Goal: Information Seeking & Learning: Find specific fact

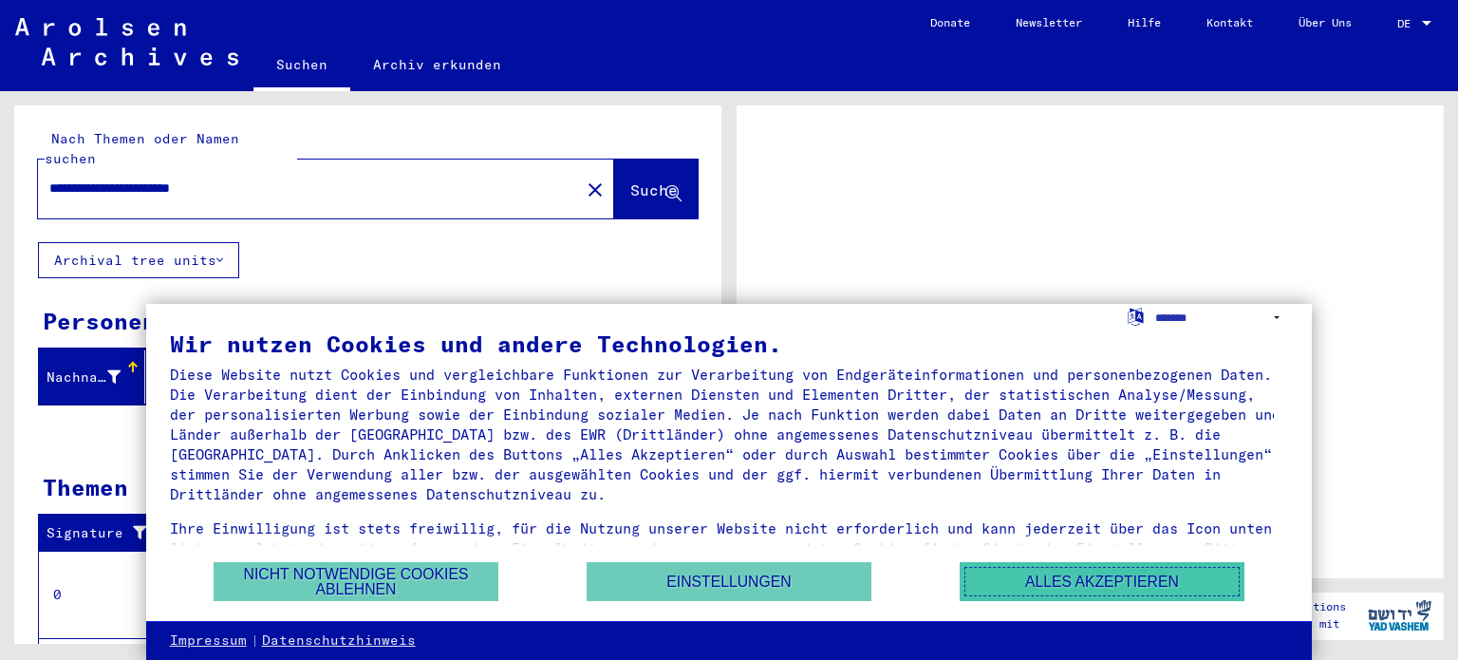
click at [1047, 590] on button "Alles akzeptieren" at bounding box center [1101, 581] width 285 height 39
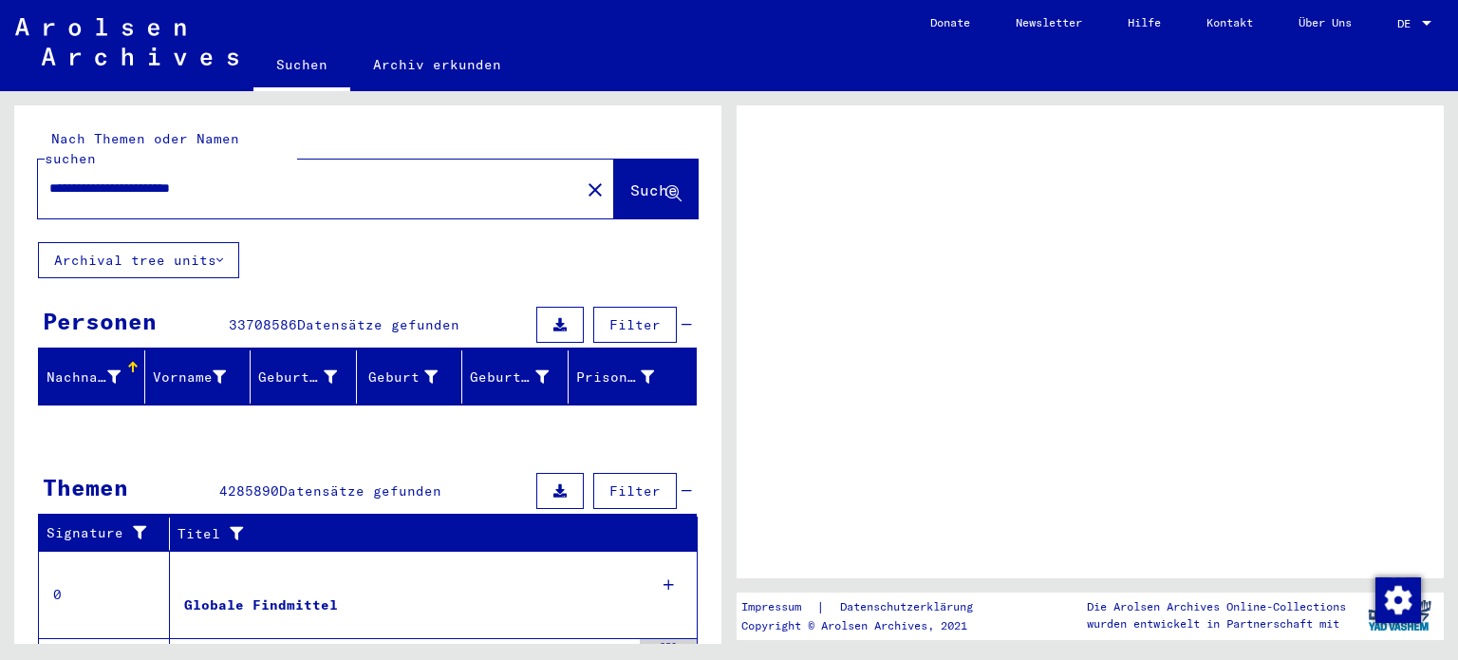
click at [277, 178] on input "**********" at bounding box center [308, 188] width 519 height 20
type input "**********"
click at [654, 180] on span "Suche" at bounding box center [653, 189] width 47 height 19
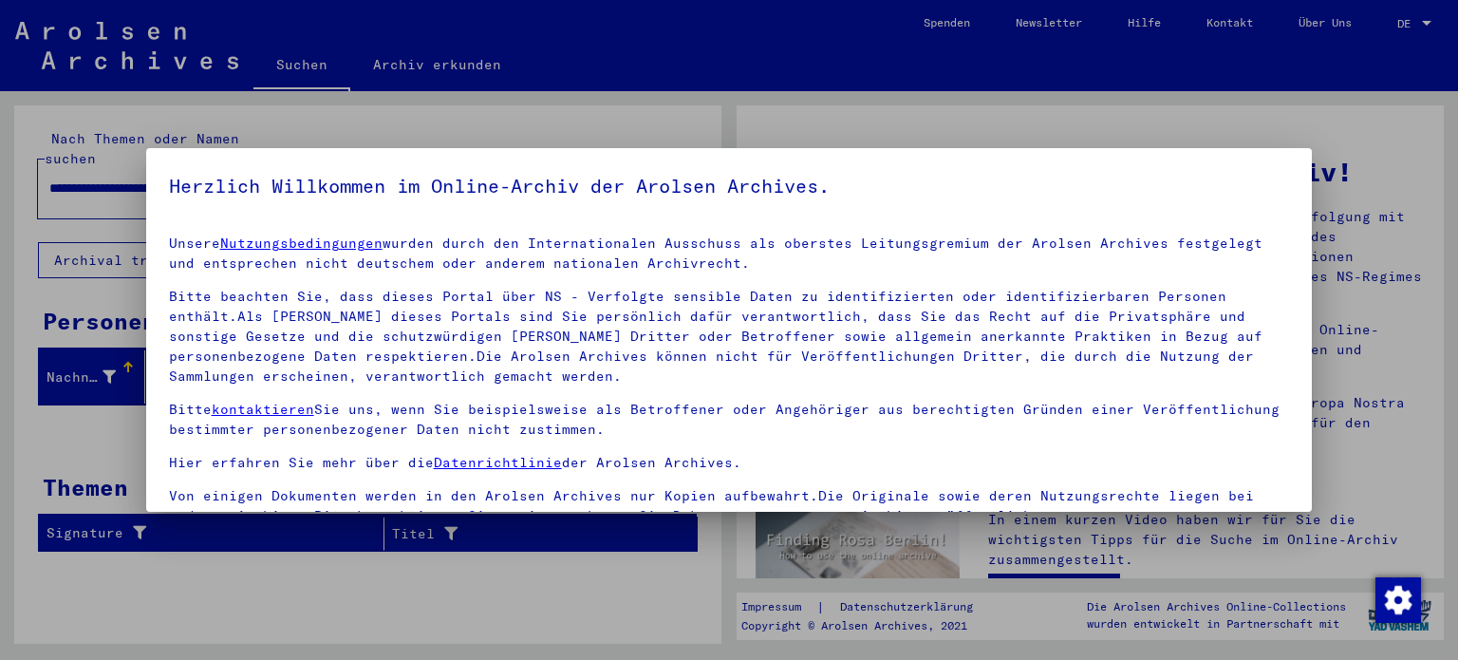
drag, startPoint x: 1332, startPoint y: 204, endPoint x: 1340, endPoint y: 288, distance: 83.9
click at [1340, 288] on div at bounding box center [729, 330] width 1458 height 660
drag, startPoint x: 1312, startPoint y: 284, endPoint x: 1312, endPoint y: 393, distance: 109.1
click at [1312, 393] on div at bounding box center [729, 330] width 1458 height 660
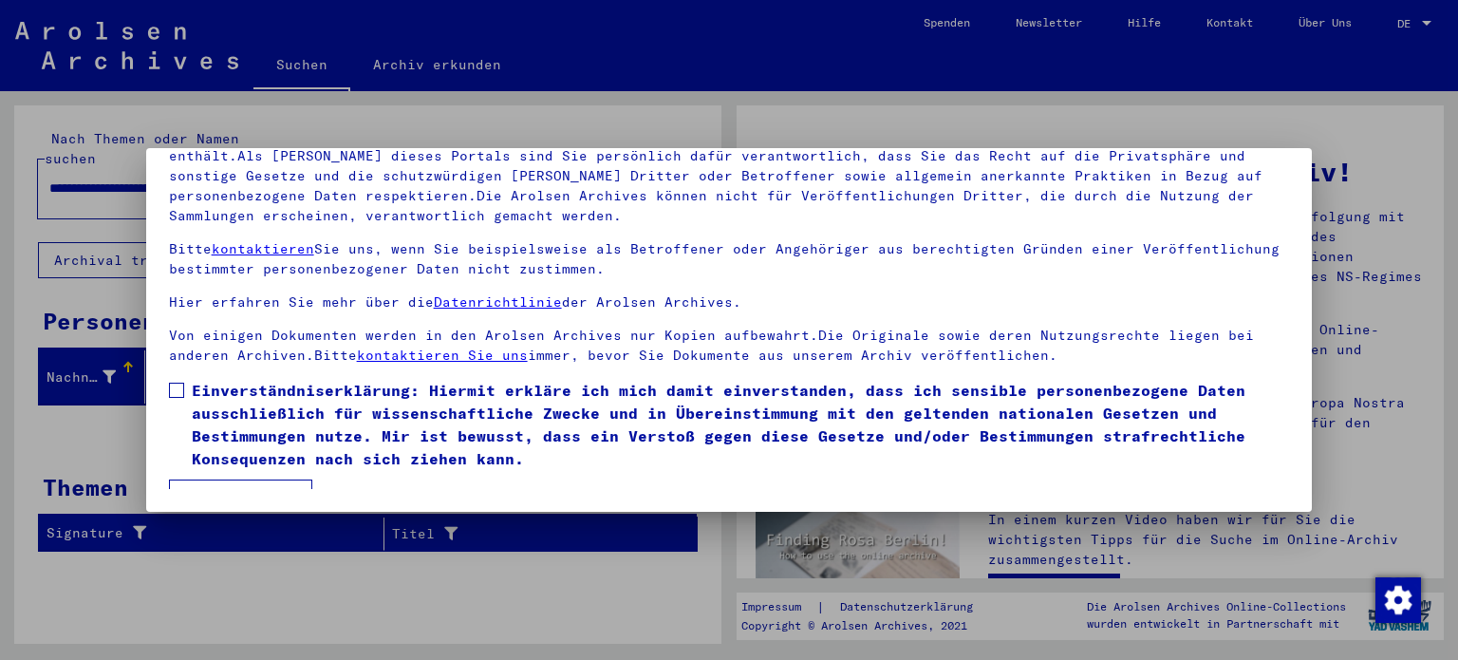
click at [270, 479] on button "Ich stimme zu" at bounding box center [240, 497] width 143 height 36
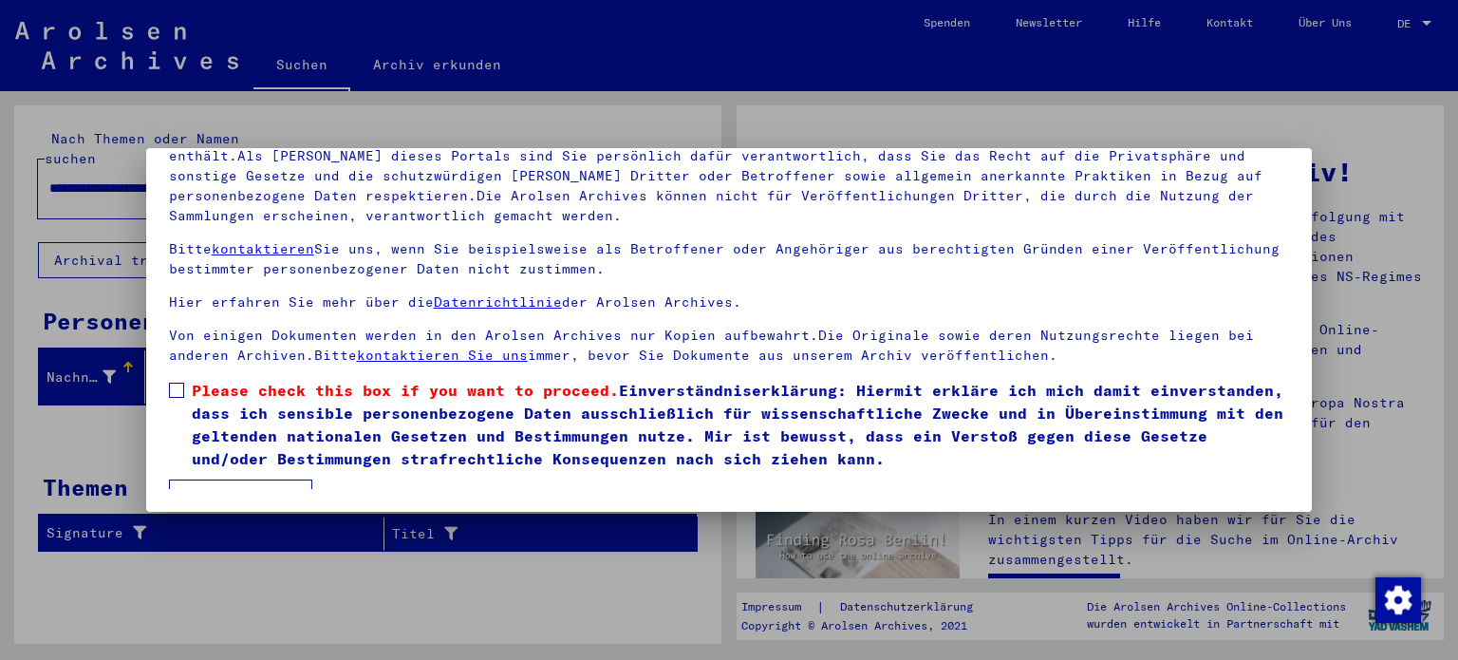
scroll to position [27, 0]
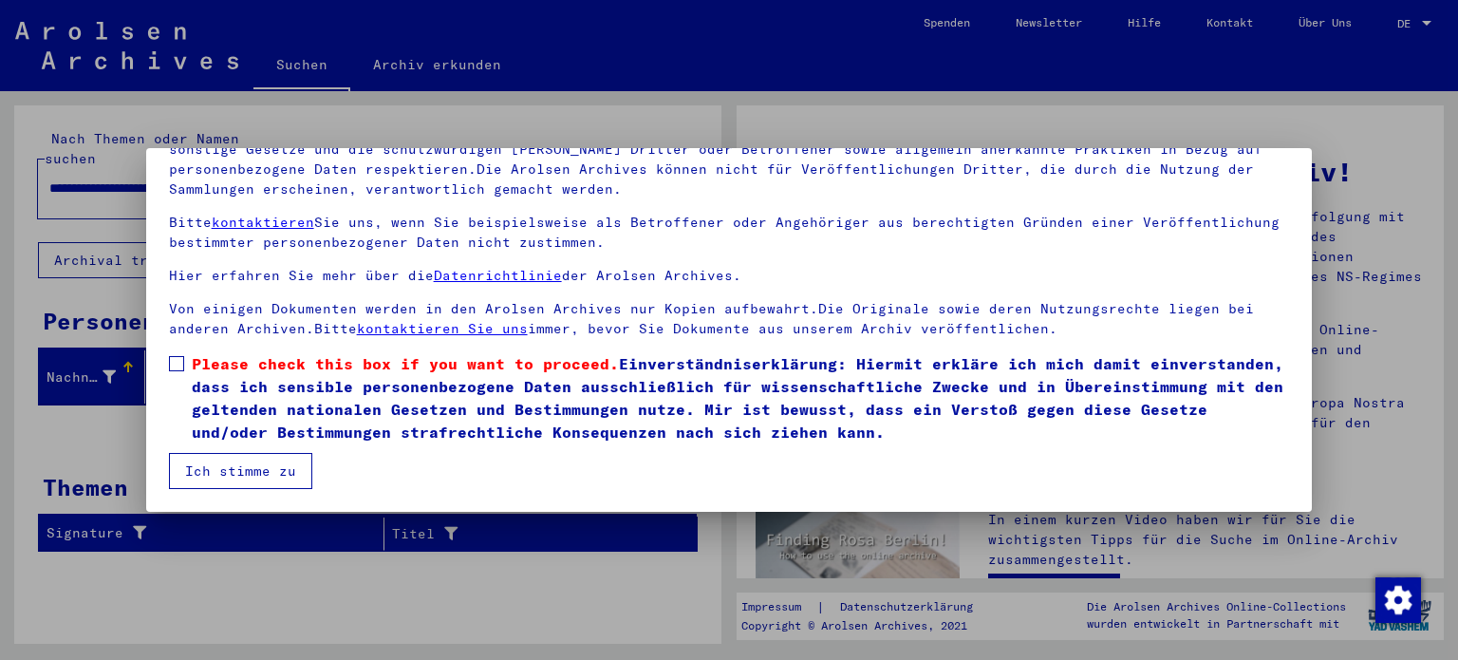
click at [171, 356] on span at bounding box center [176, 363] width 15 height 15
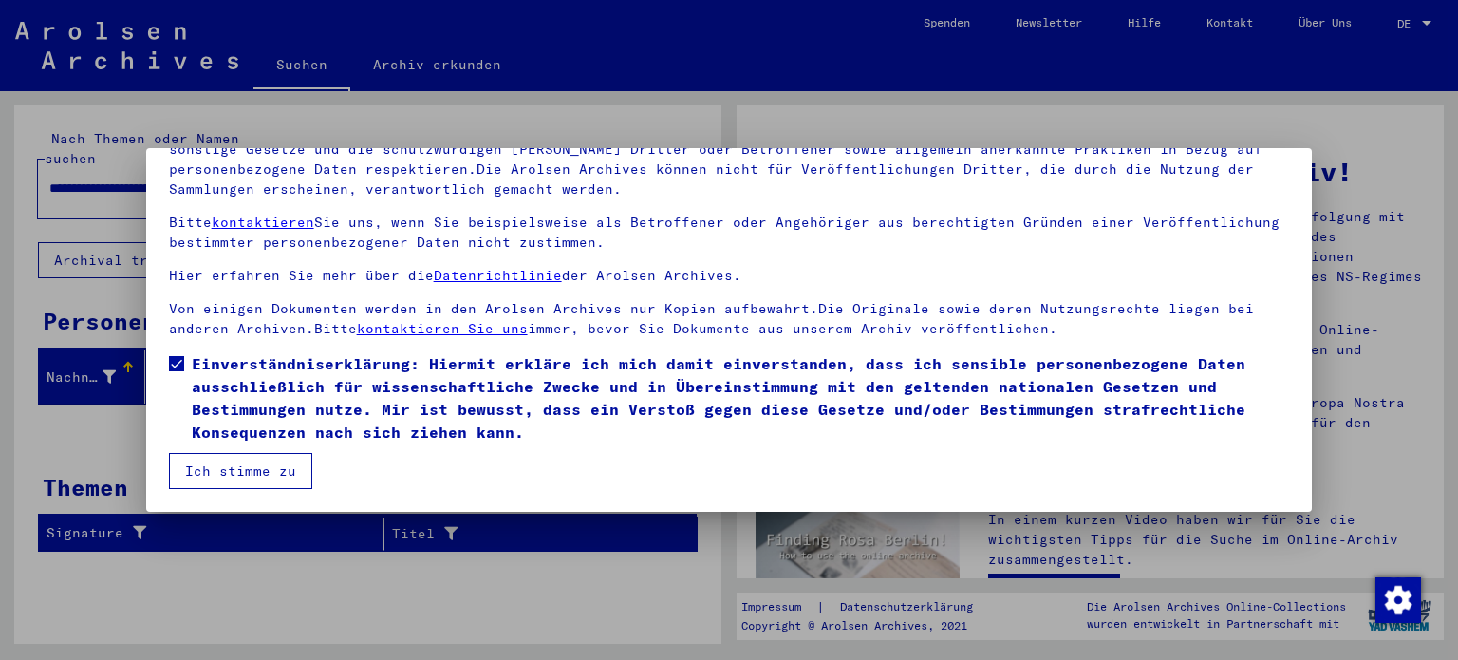
click at [249, 469] on button "Ich stimme zu" at bounding box center [240, 471] width 143 height 36
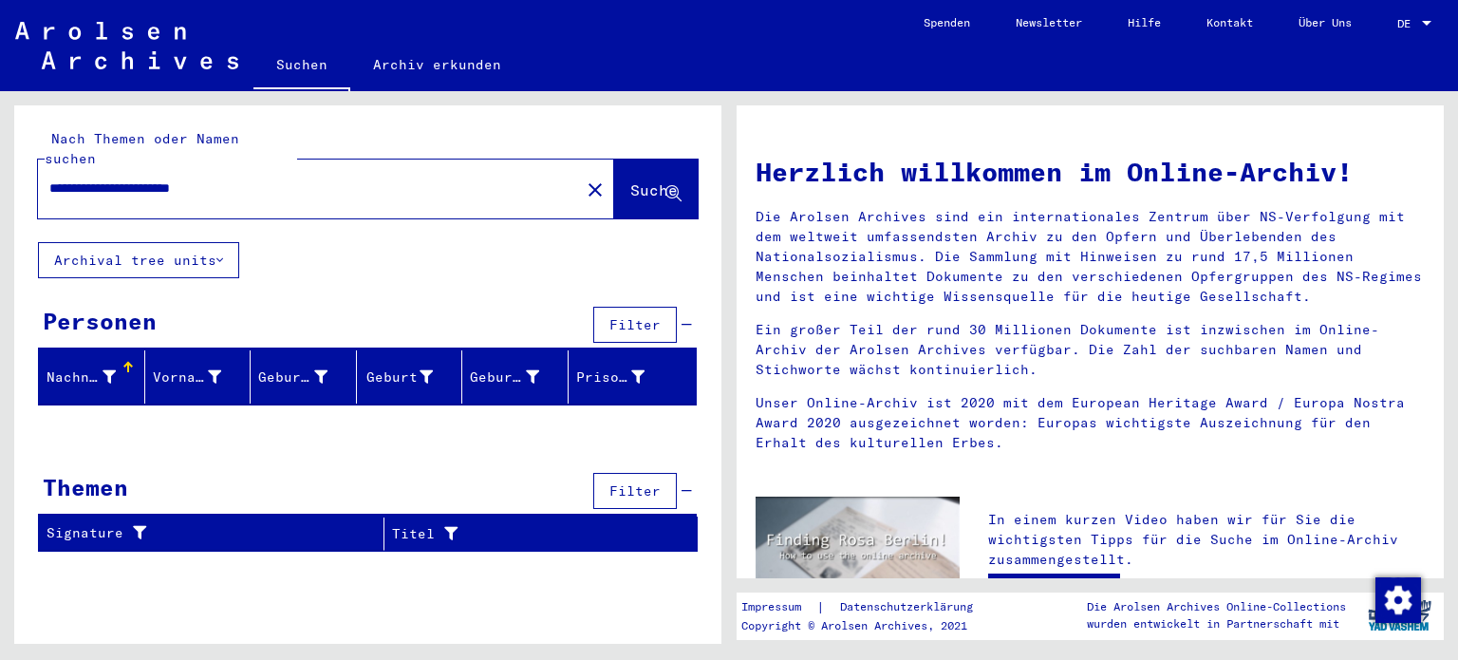
click at [630, 180] on span "Suche" at bounding box center [653, 189] width 47 height 19
click at [700, 159] on div "**********" at bounding box center [367, 173] width 707 height 137
click at [661, 180] on span "Suche" at bounding box center [653, 189] width 47 height 19
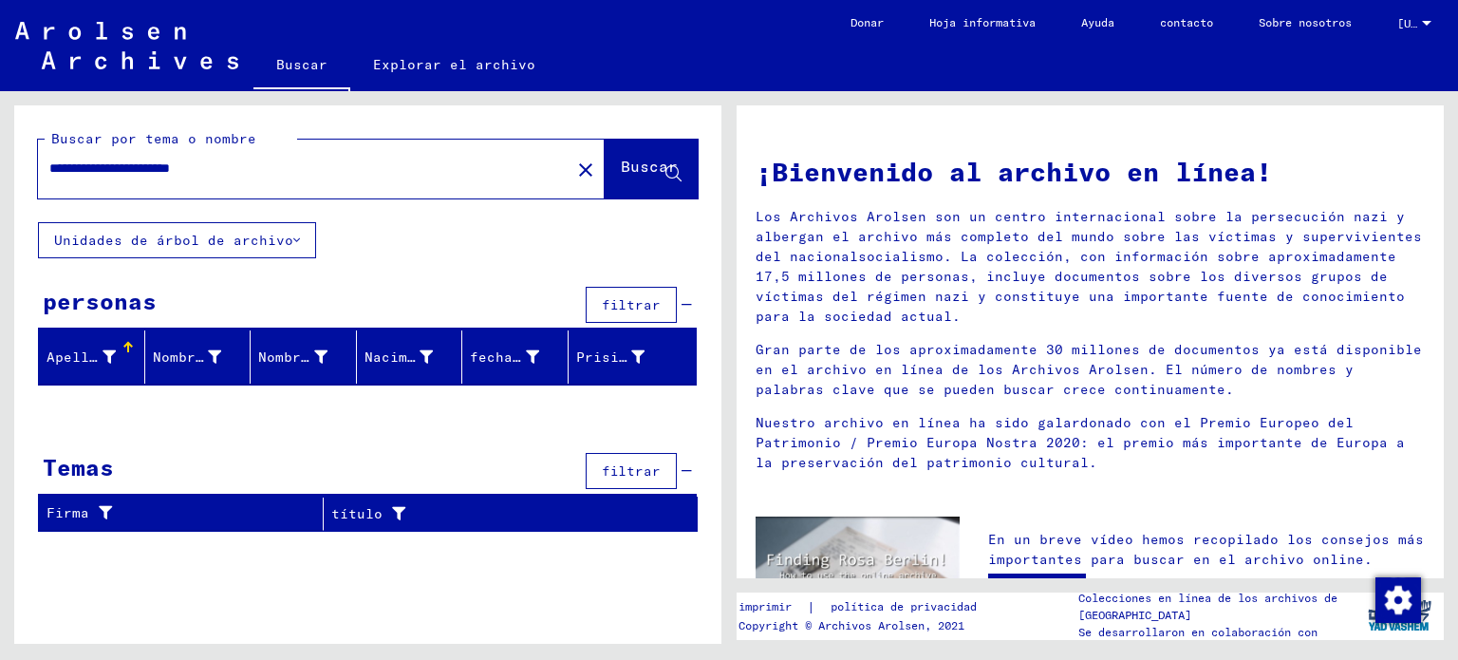
click at [801, 270] on font "Los Archivos Arolsen son un centro internacional sobre la persecución nazi y al…" at bounding box center [1088, 266] width 666 height 117
click at [1401, 16] on font "[US_STATE]" at bounding box center [1430, 23] width 66 height 14
click at [1386, 38] on font "Inglés" at bounding box center [1375, 34] width 40 height 14
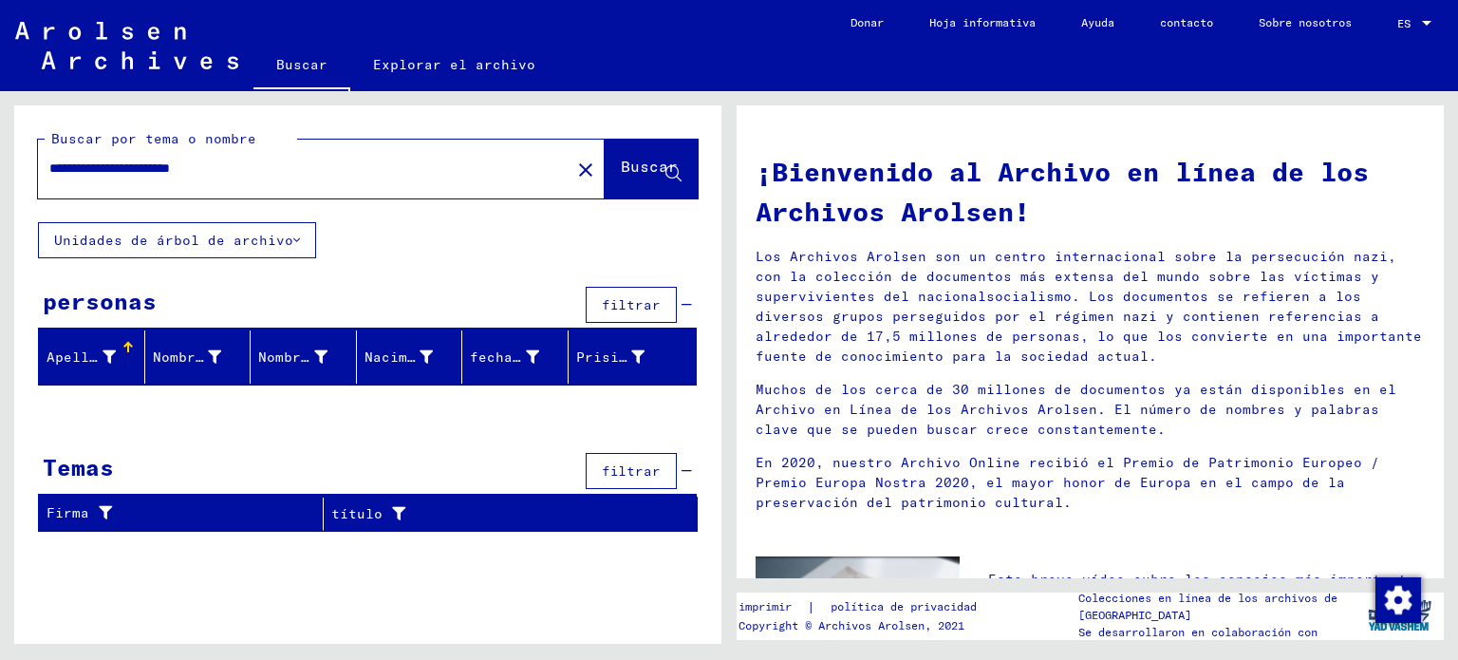
click at [335, 174] on input "**********" at bounding box center [298, 168] width 498 height 20
type input "**********"
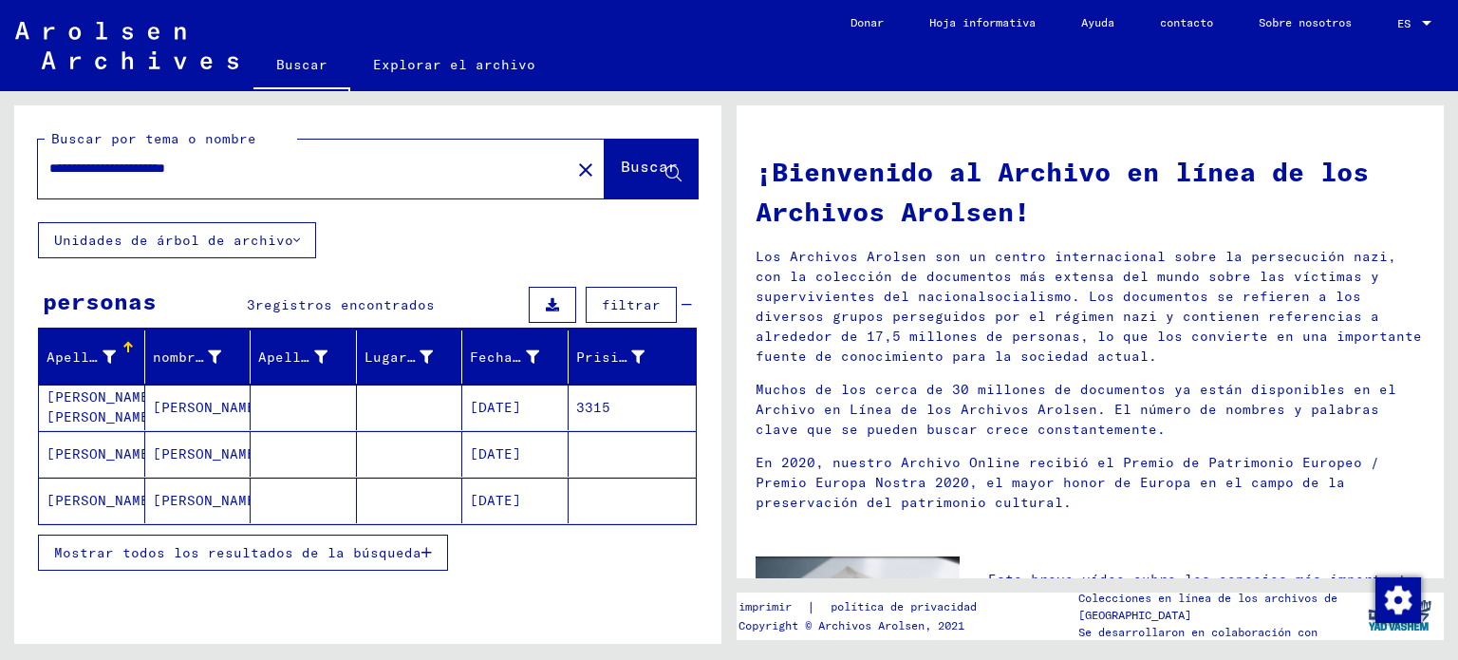
click at [64, 401] on font "[PERSON_NAME] [PERSON_NAME]" at bounding box center [102, 406] width 111 height 37
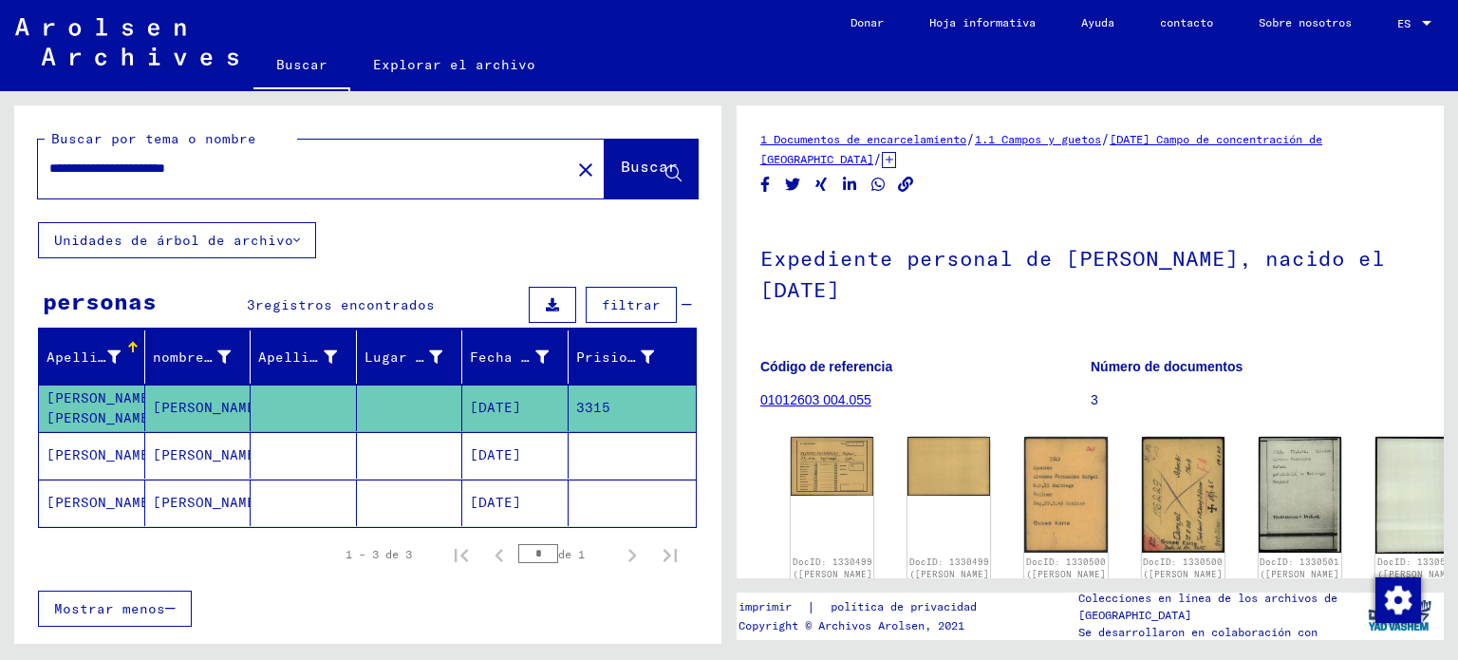
drag, startPoint x: 1452, startPoint y: 233, endPoint x: 1449, endPoint y: 262, distance: 28.6
click at [1449, 262] on div "1 Documentos de encarcelamiento / 1.1 Campos y guetos / [DATE] Campo de concent…" at bounding box center [1094, 367] width 729 height 552
click at [838, 452] on img at bounding box center [832, 464] width 87 height 62
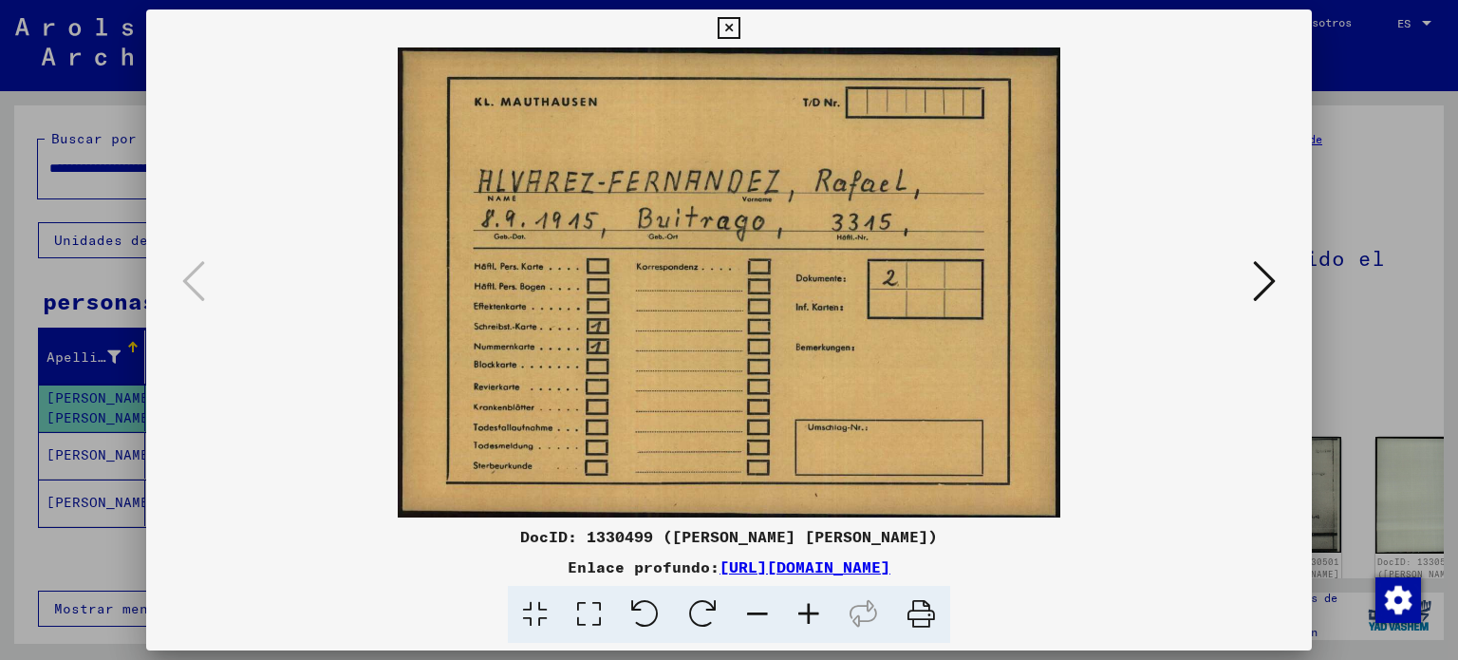
click at [1258, 310] on div at bounding box center [729, 282] width 1166 height 470
click at [1260, 272] on icon at bounding box center [1264, 281] width 23 height 46
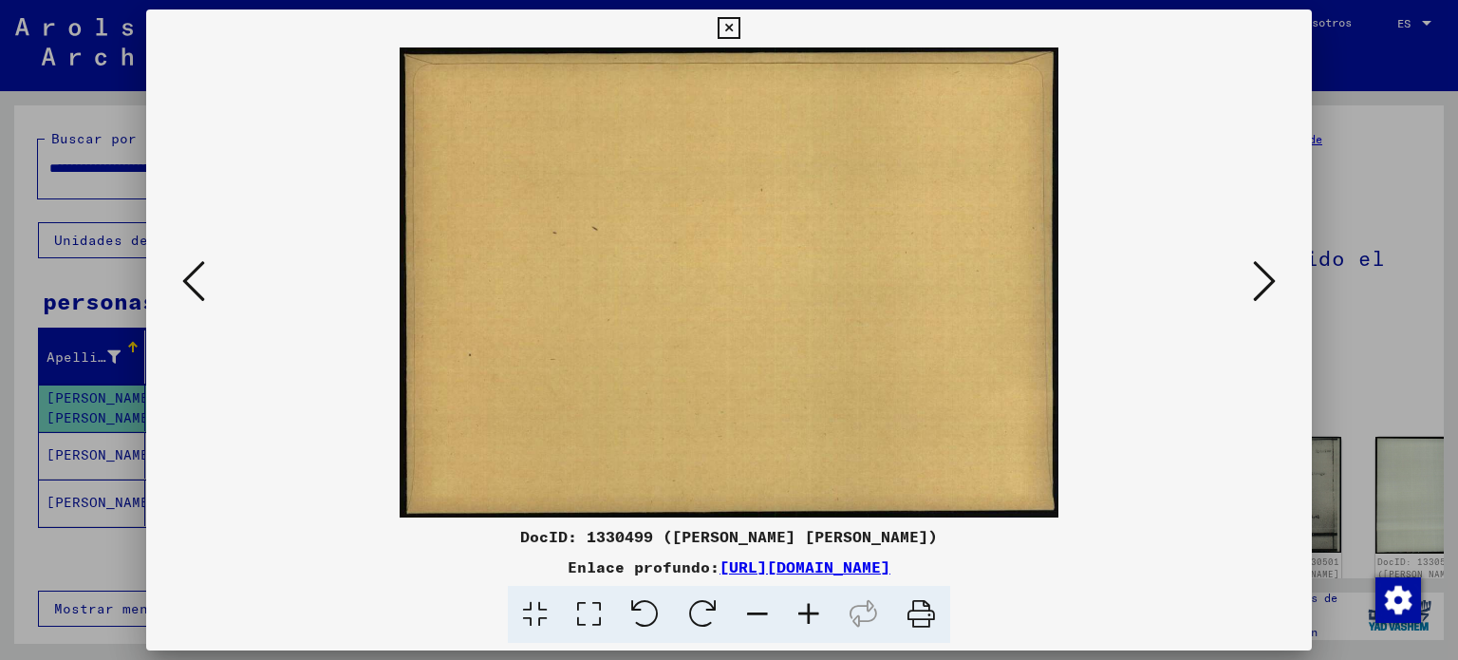
click at [1275, 274] on icon at bounding box center [1264, 281] width 23 height 46
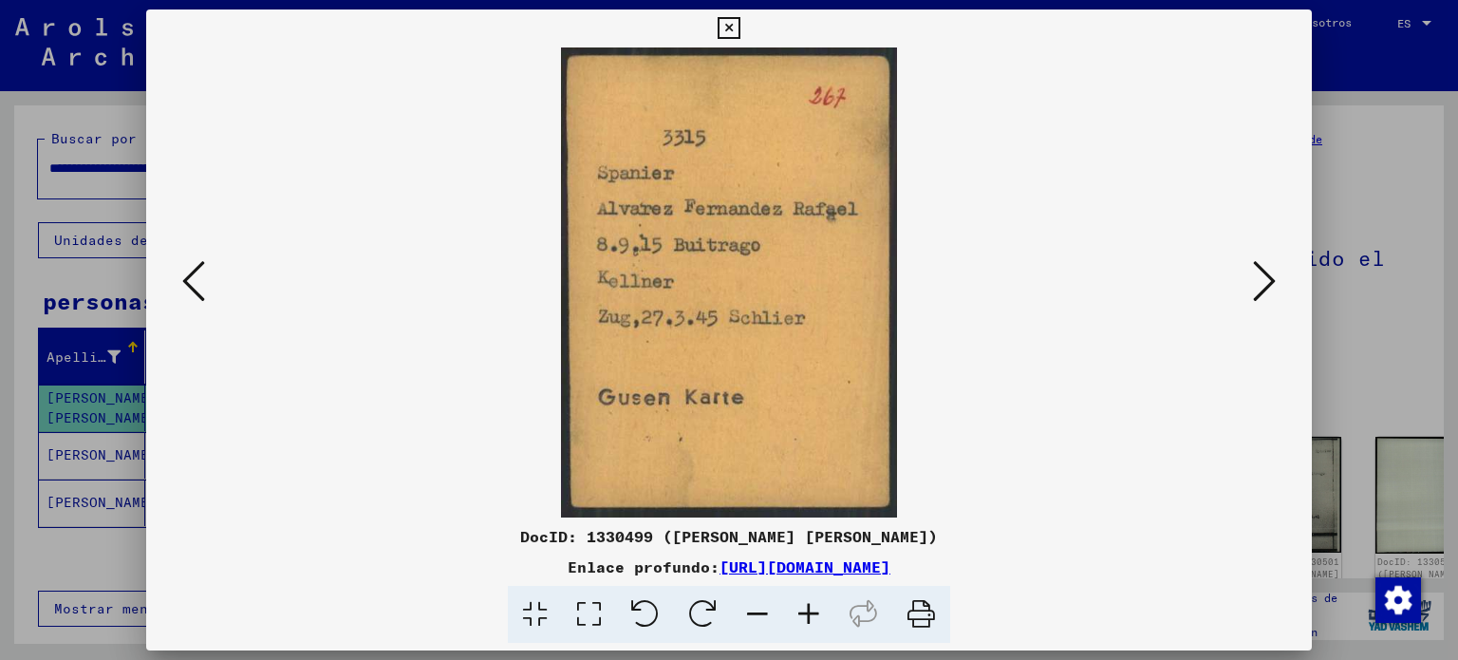
click at [1275, 274] on icon at bounding box center [1264, 281] width 23 height 46
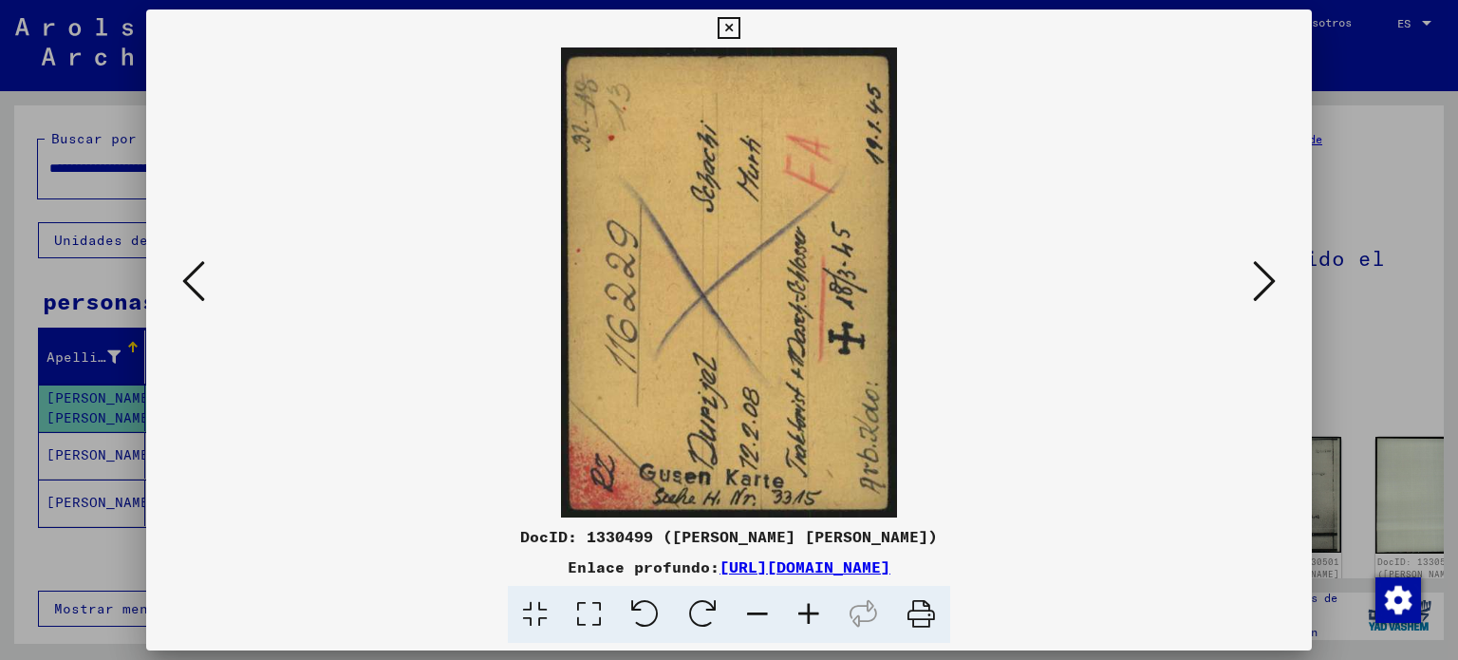
click at [1275, 275] on button at bounding box center [1264, 282] width 34 height 54
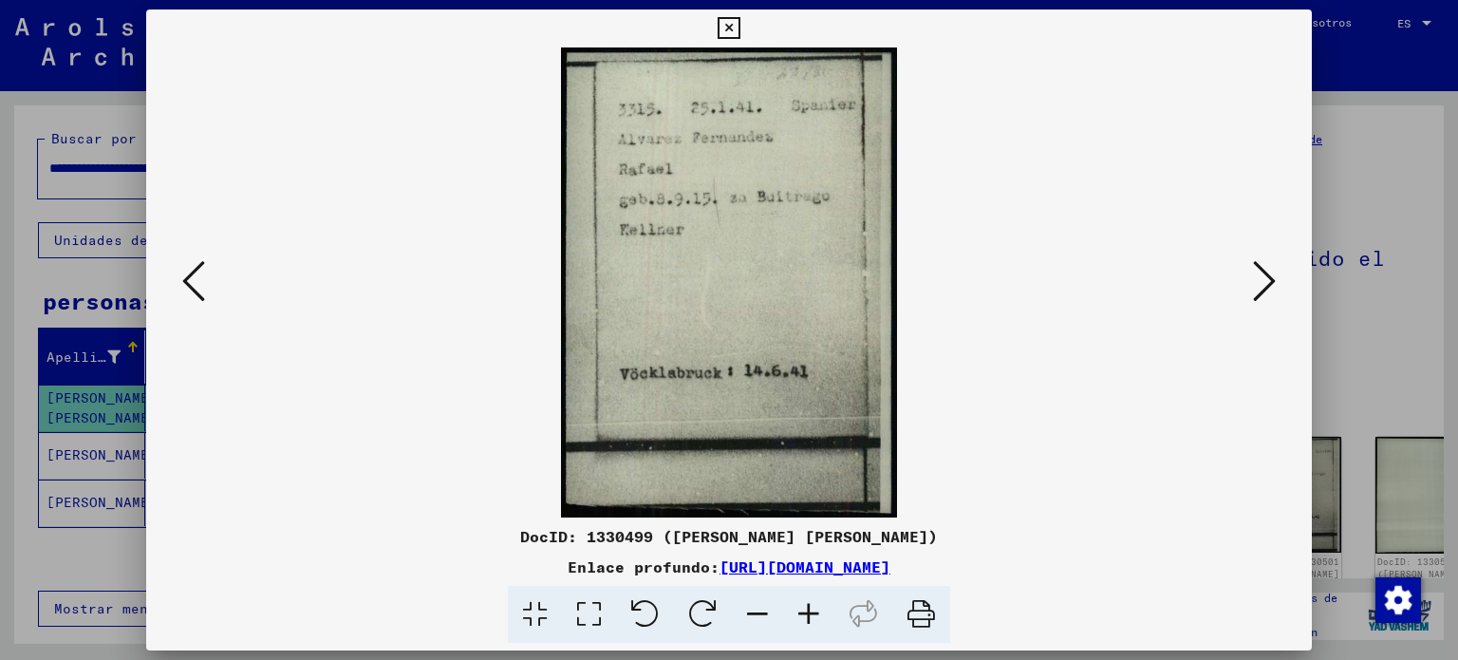
click at [1275, 275] on button at bounding box center [1264, 282] width 34 height 54
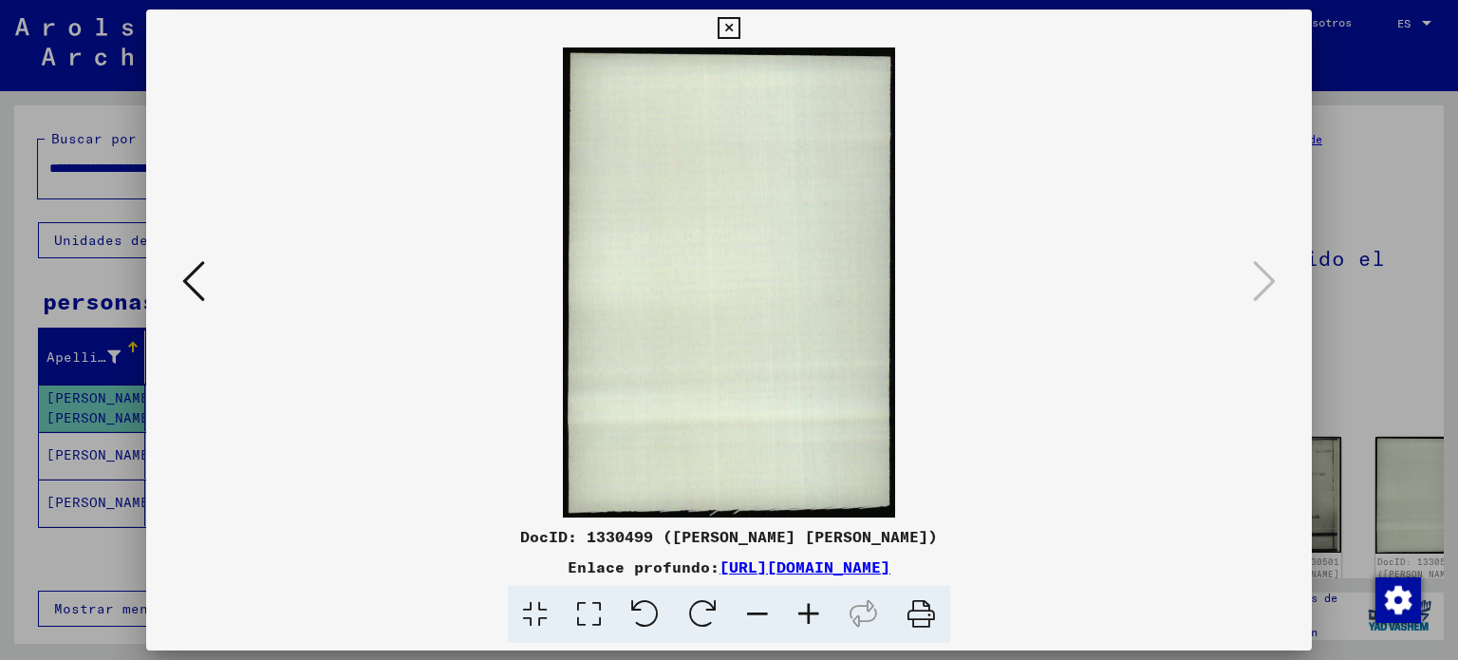
click at [242, 280] on img at bounding box center [729, 282] width 1037 height 470
click at [213, 278] on img at bounding box center [729, 282] width 1037 height 470
click at [193, 274] on icon at bounding box center [193, 281] width 23 height 46
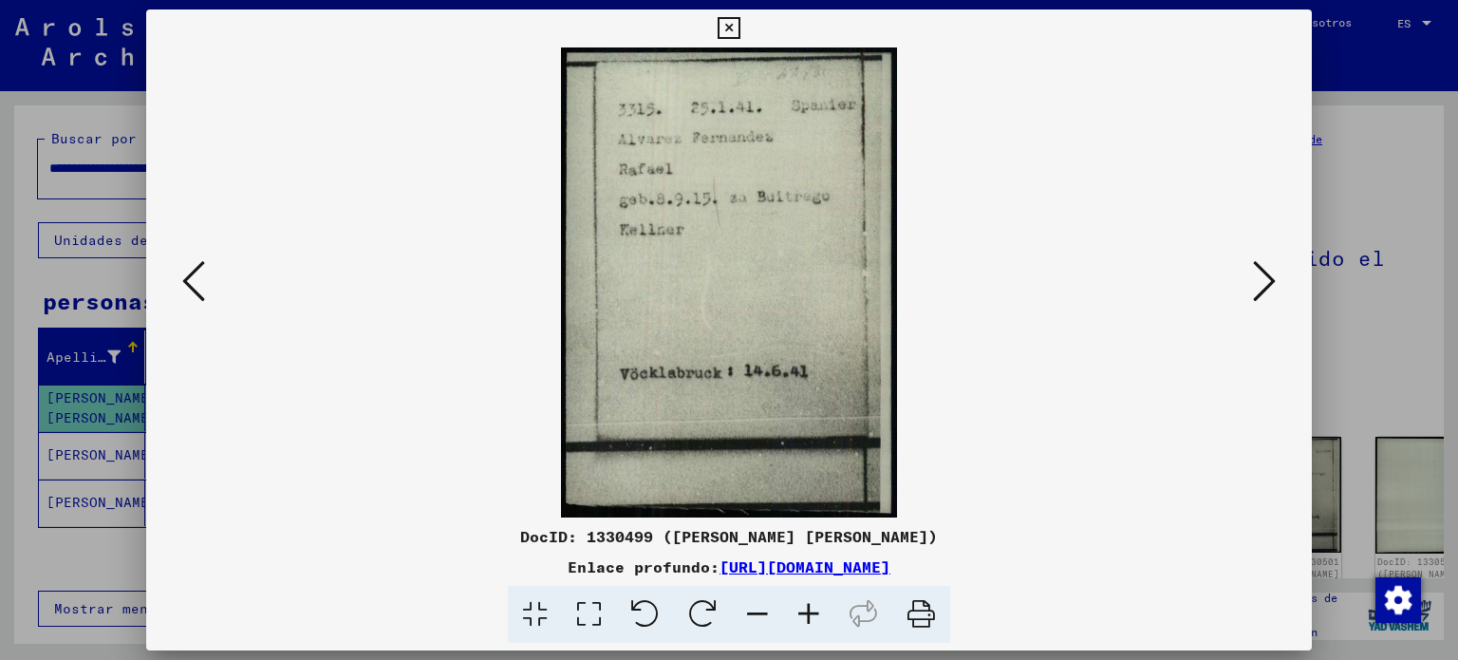
click at [242, 259] on img at bounding box center [729, 282] width 1037 height 470
click at [216, 268] on img at bounding box center [729, 282] width 1037 height 470
click at [191, 276] on icon at bounding box center [193, 281] width 23 height 46
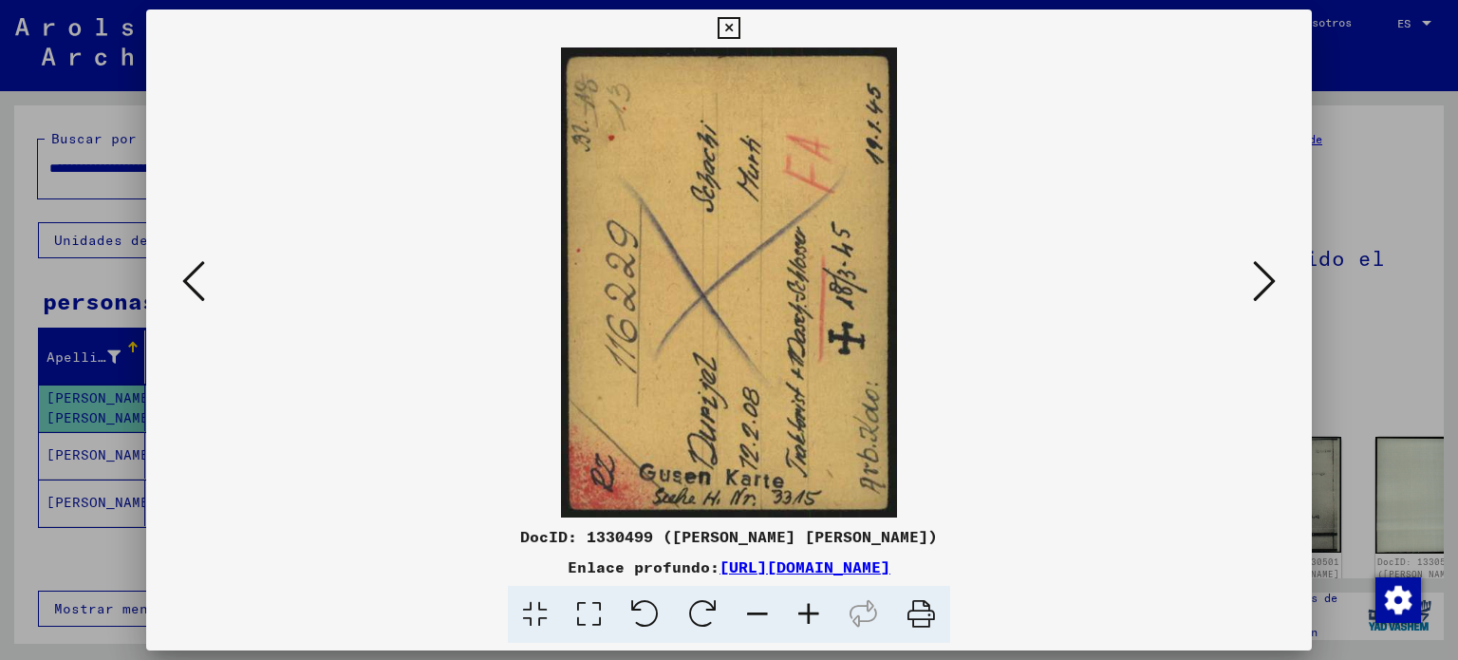
click at [191, 276] on icon at bounding box center [193, 281] width 23 height 46
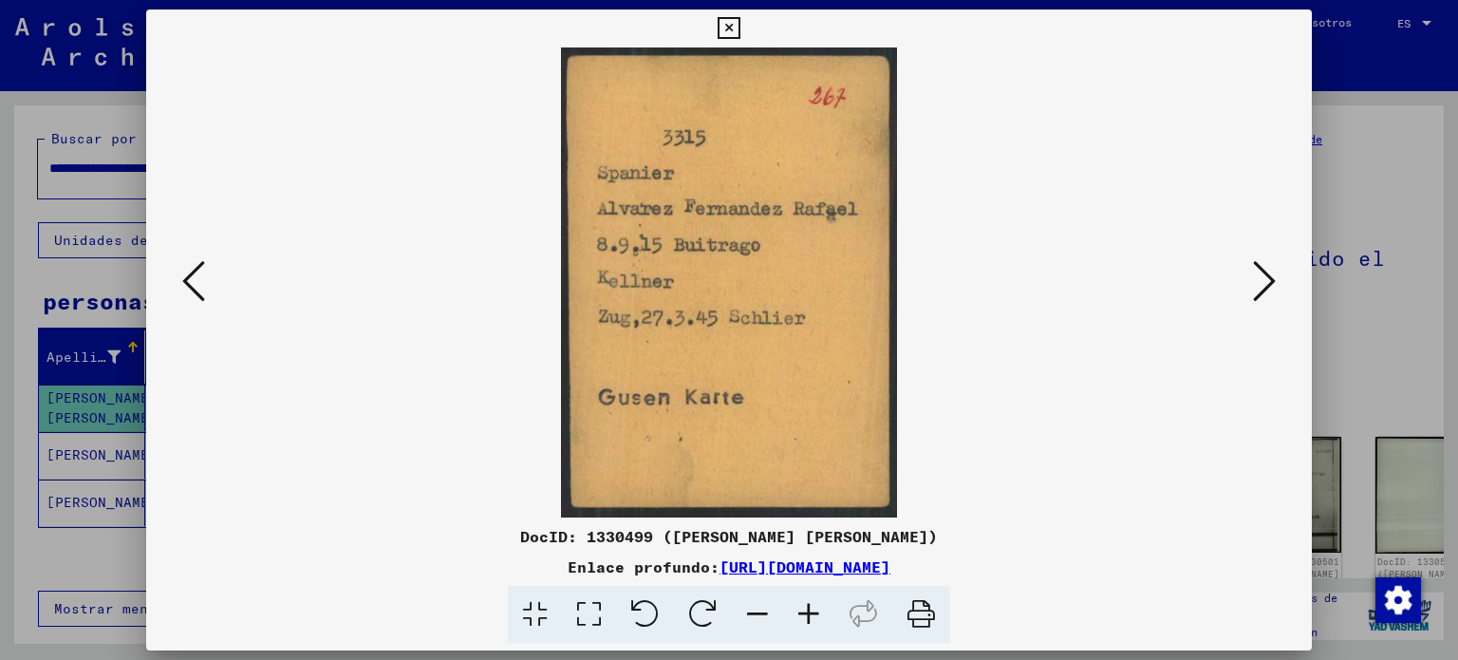
click at [623, 322] on img at bounding box center [729, 282] width 1037 height 470
click at [693, 323] on img at bounding box center [729, 282] width 1037 height 470
click at [222, 289] on img at bounding box center [729, 282] width 1037 height 470
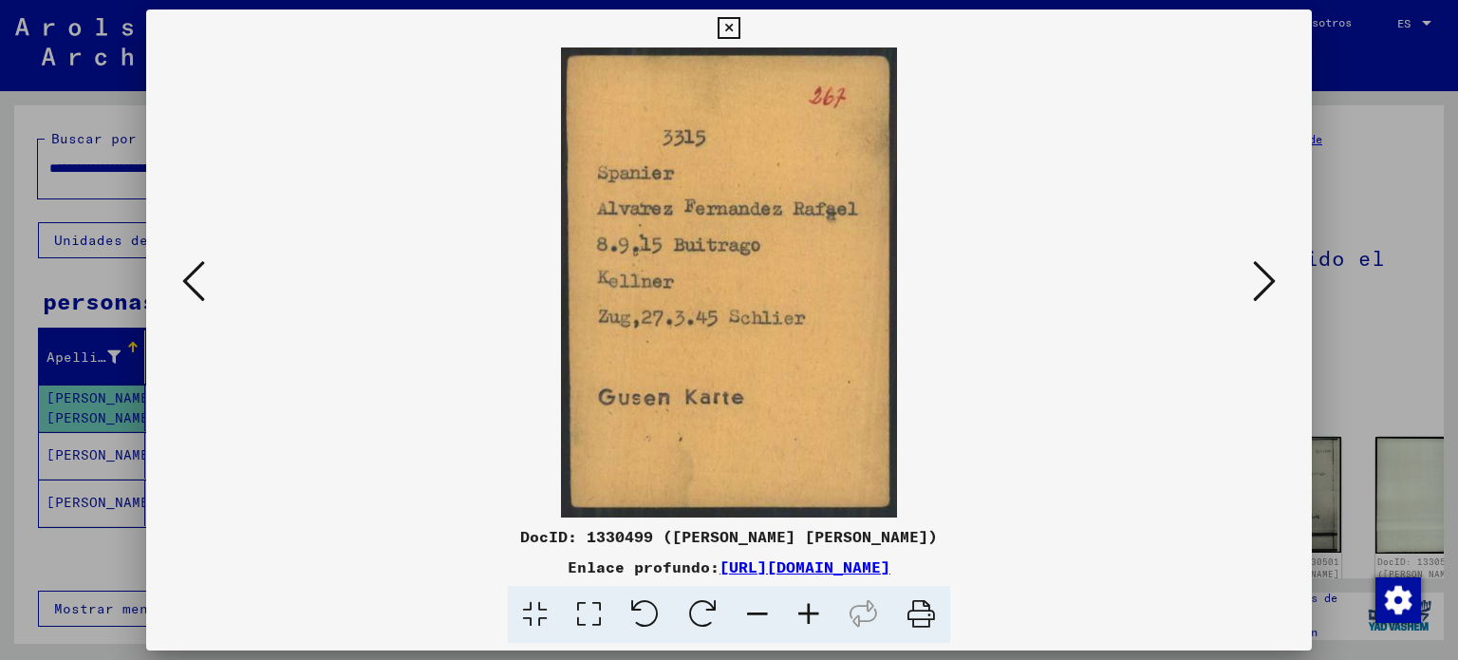
click at [222, 289] on img at bounding box center [729, 282] width 1037 height 470
click at [179, 295] on button at bounding box center [194, 282] width 34 height 54
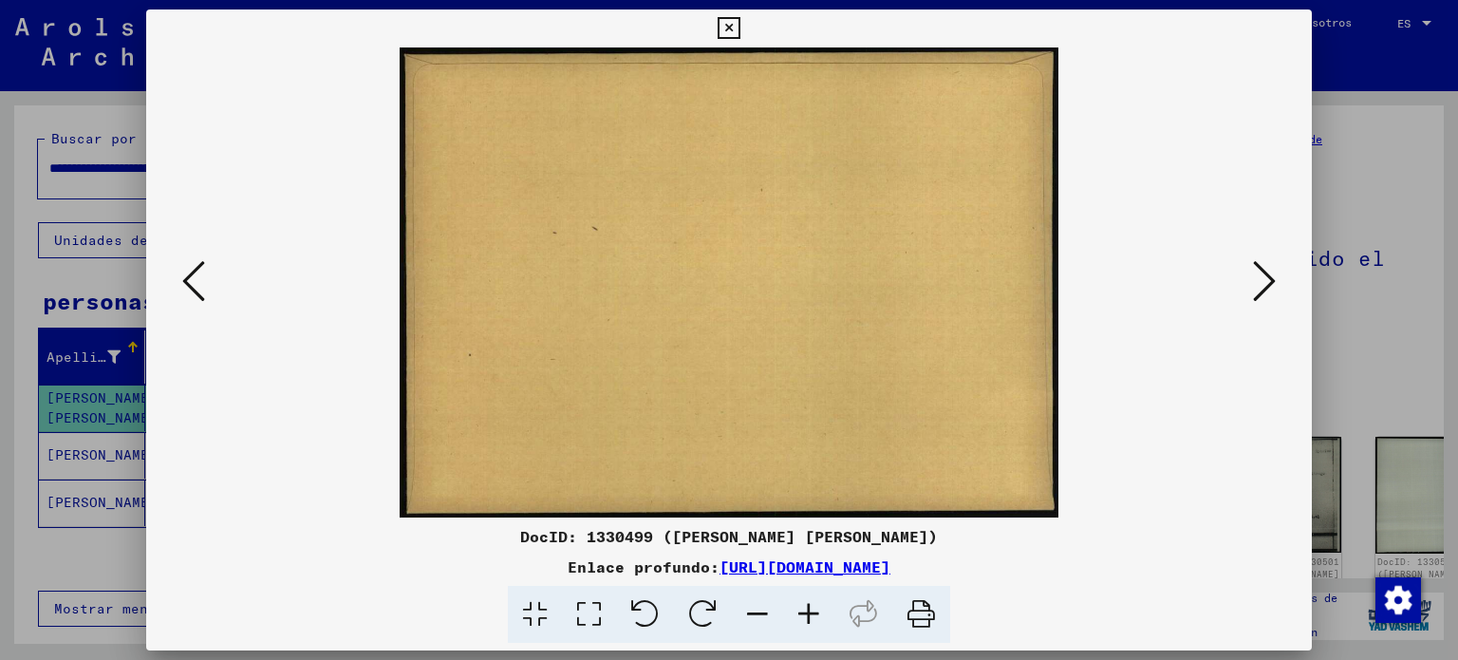
click at [179, 295] on button at bounding box center [194, 282] width 34 height 54
